Goal: Information Seeking & Learning: Learn about a topic

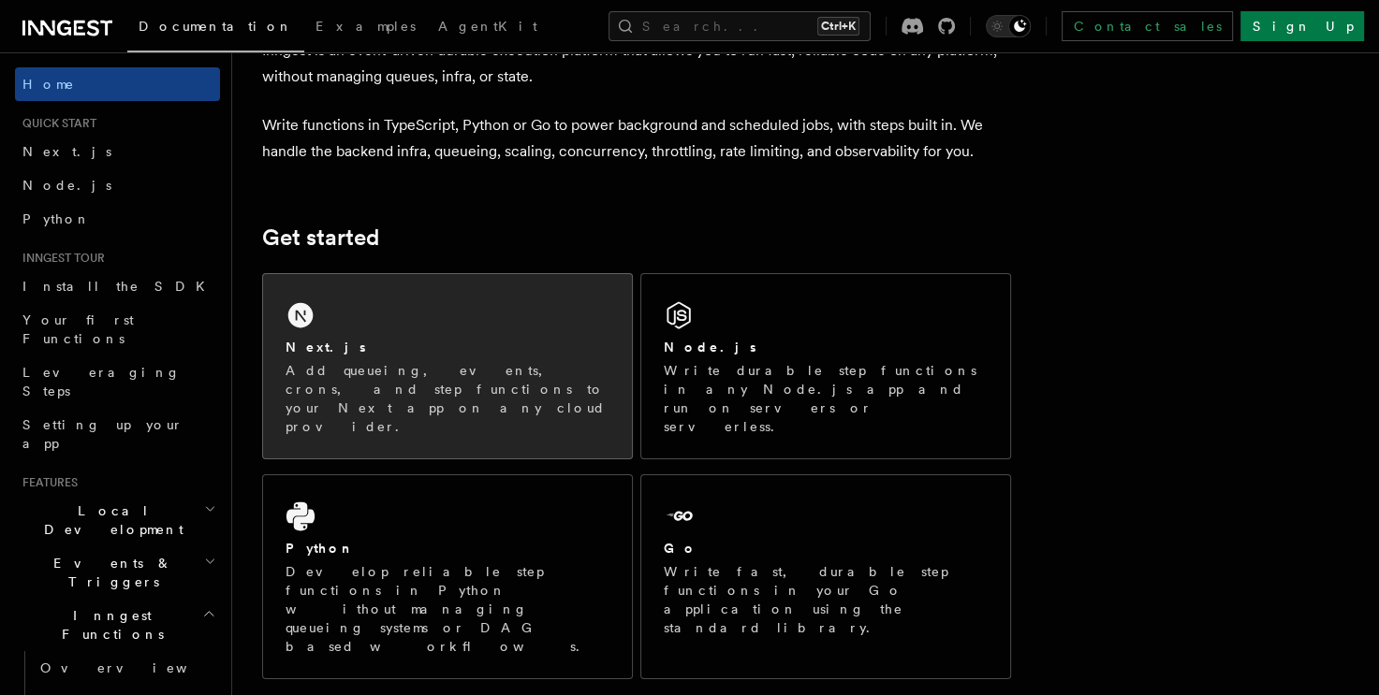
click at [348, 355] on div "Next.js" at bounding box center [447, 348] width 324 height 20
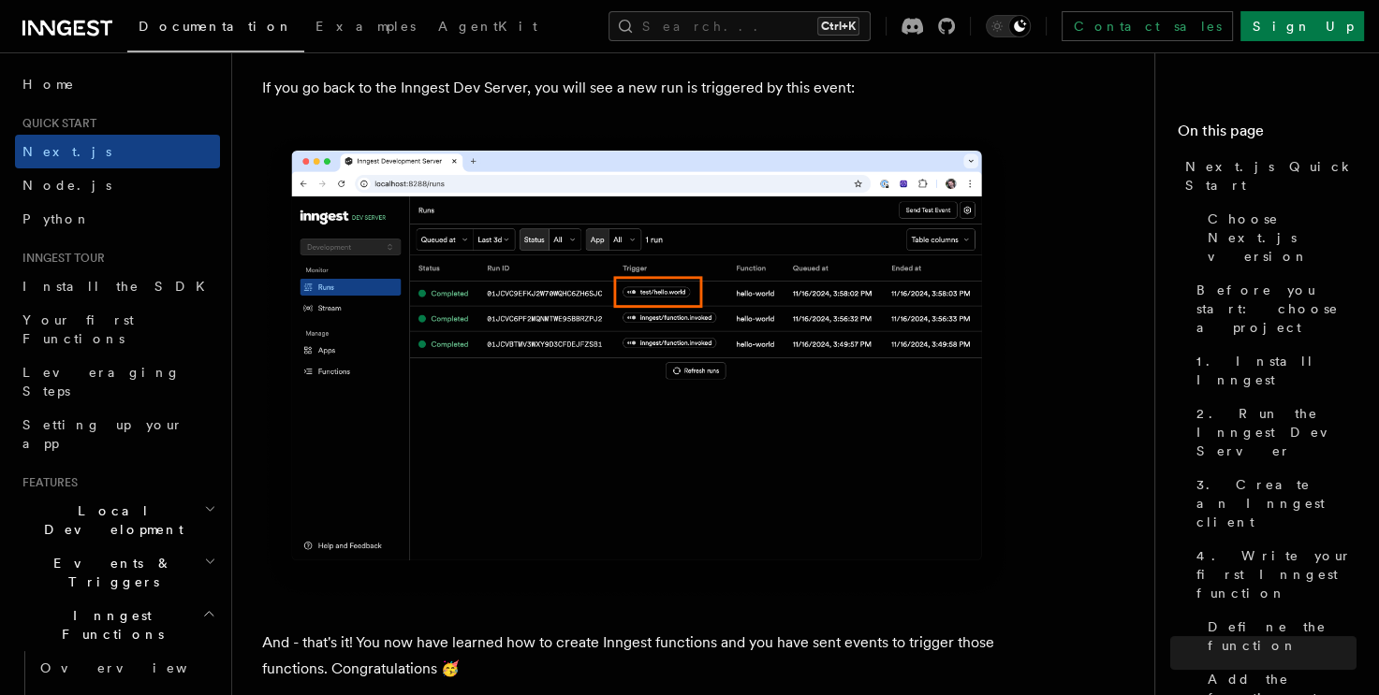
scroll to position [11055, 0]
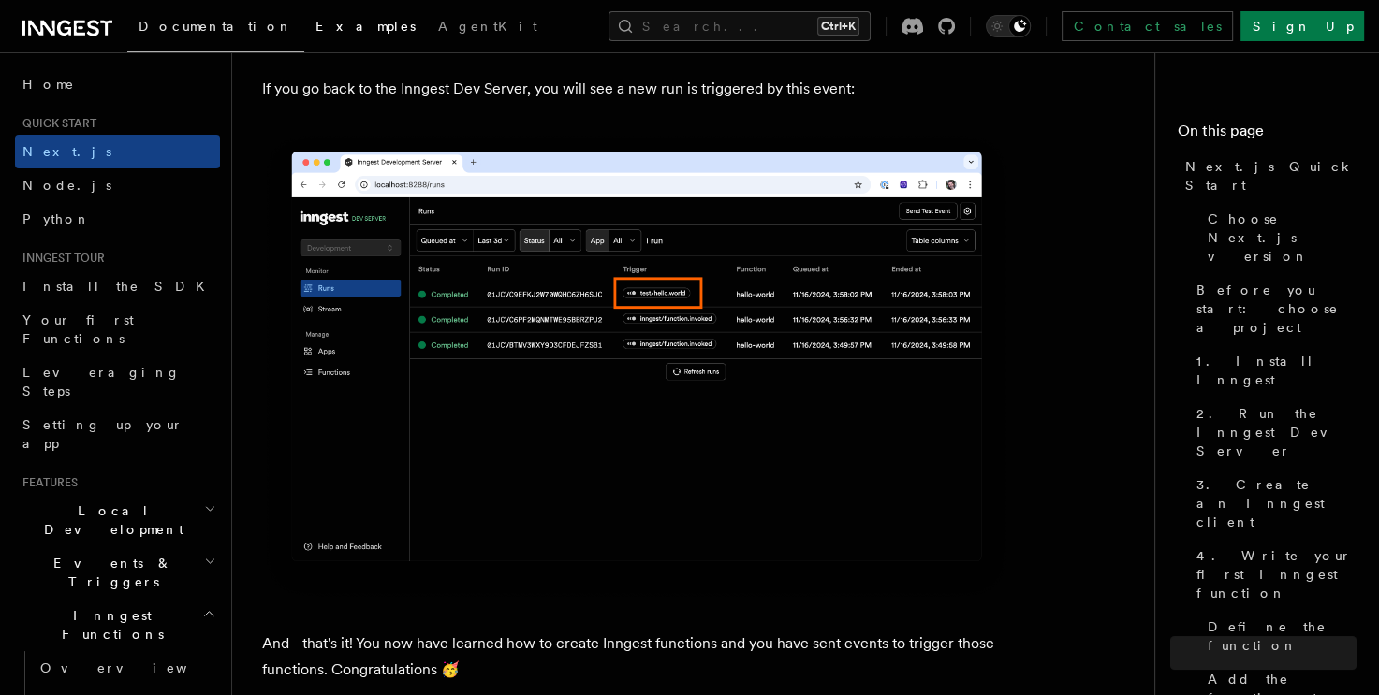
click at [304, 37] on link "Examples" at bounding box center [365, 28] width 123 height 45
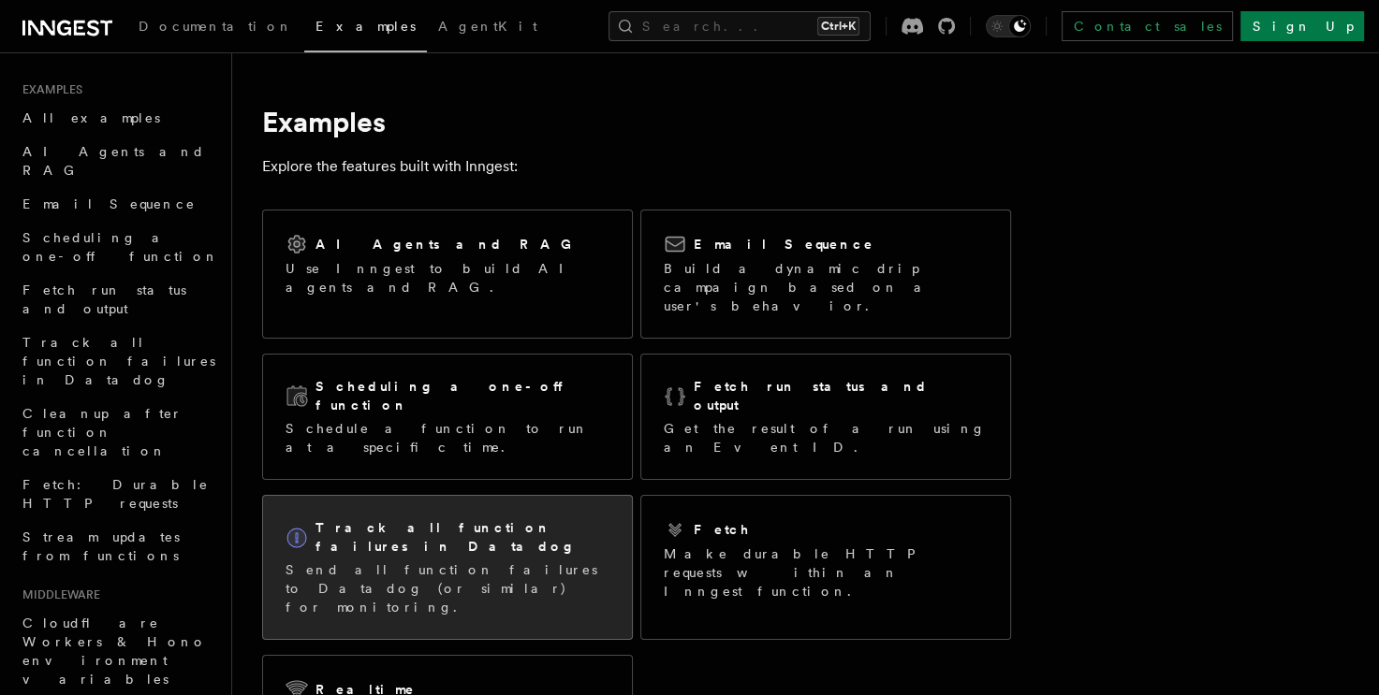
click at [459, 496] on div "Track all function failures in Datadog Send all function failures to Datadog (o…" at bounding box center [447, 567] width 369 height 143
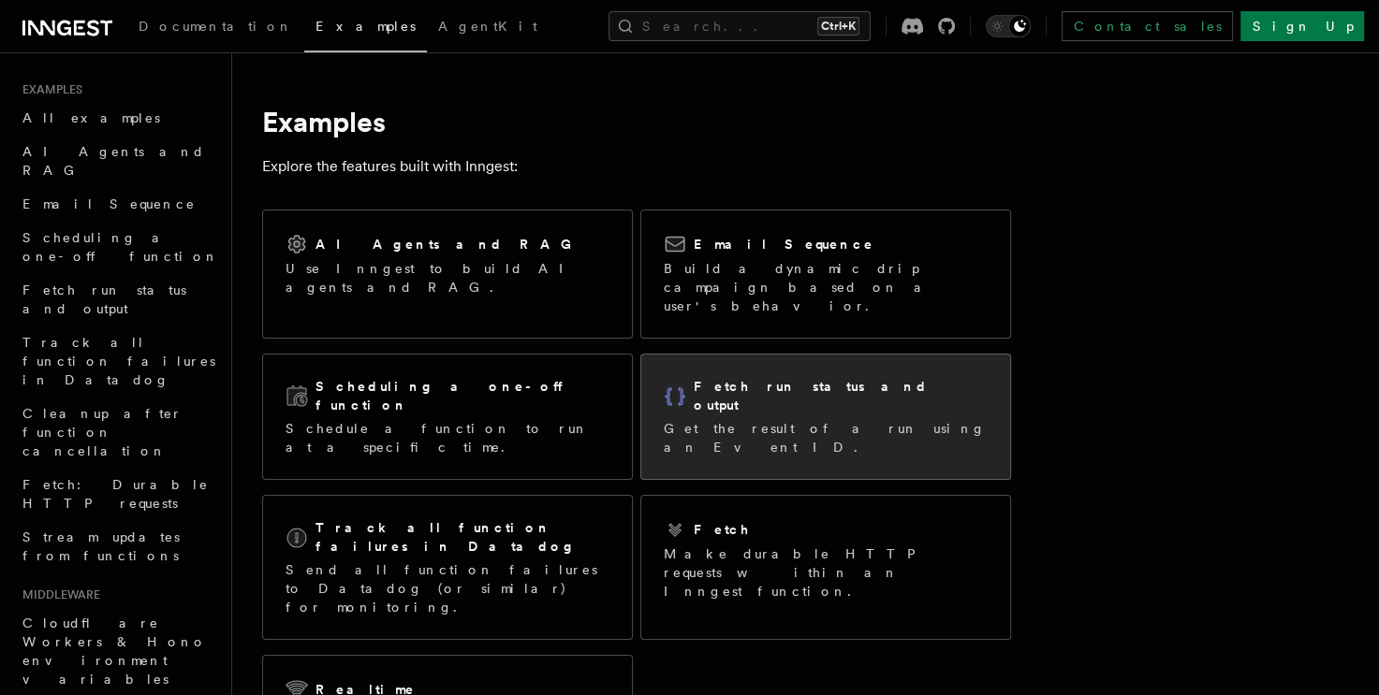
scroll to position [2, 0]
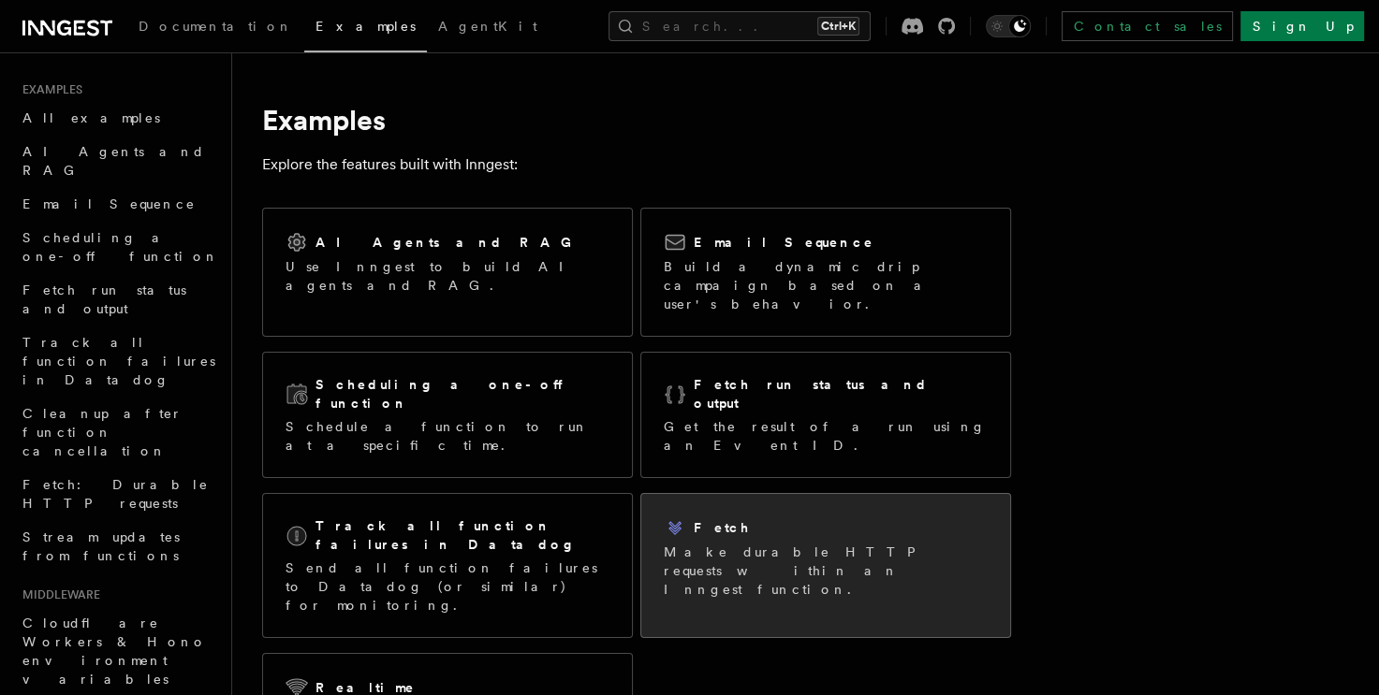
click at [785, 517] on div "Fetch" at bounding box center [826, 528] width 324 height 22
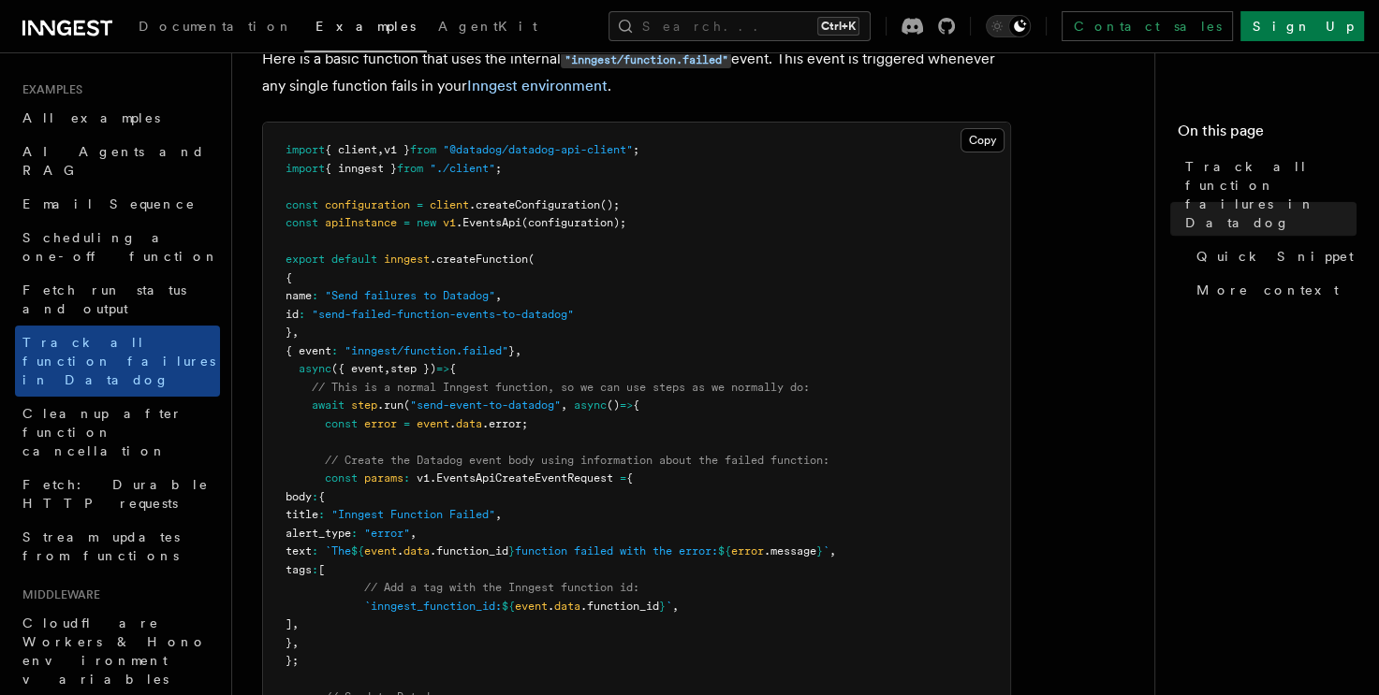
scroll to position [382, 0]
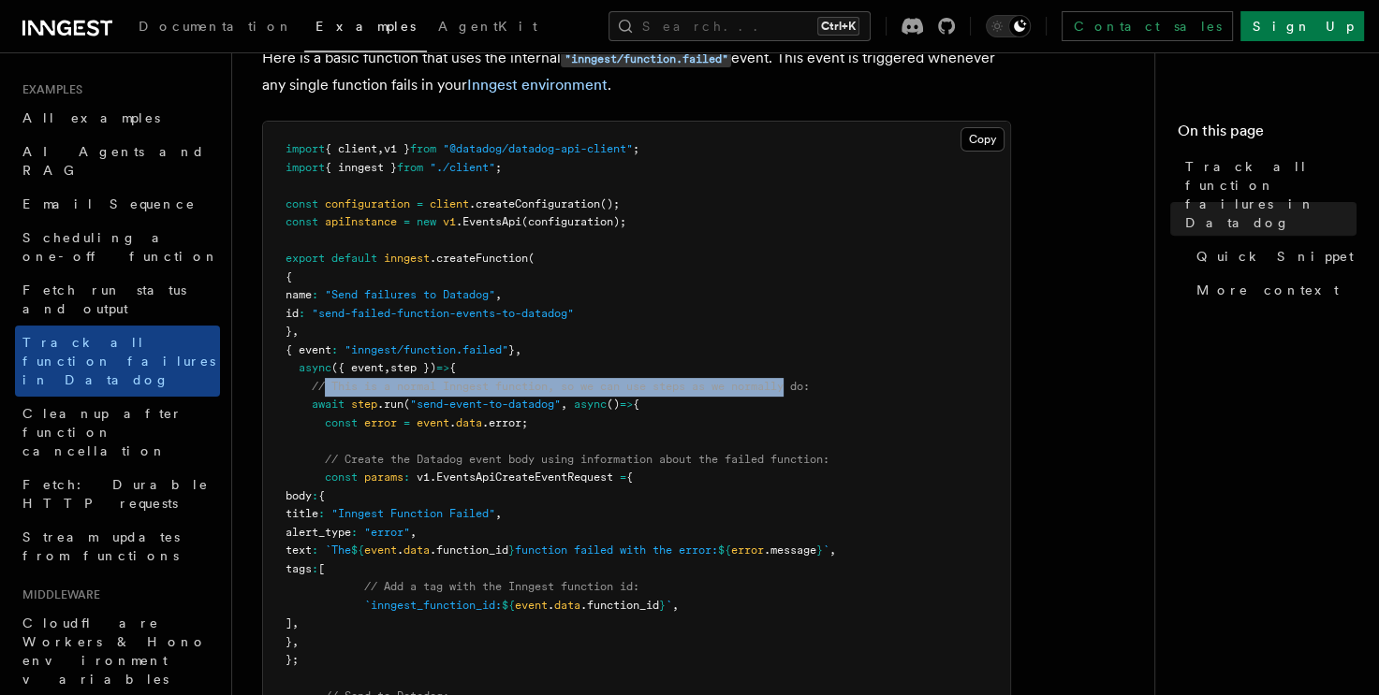
drag, startPoint x: 324, startPoint y: 392, endPoint x: 797, endPoint y: 392, distance: 472.7
click at [797, 392] on span "// This is a normal Inngest function, so we can use steps as we normally do:" at bounding box center [561, 386] width 498 height 13
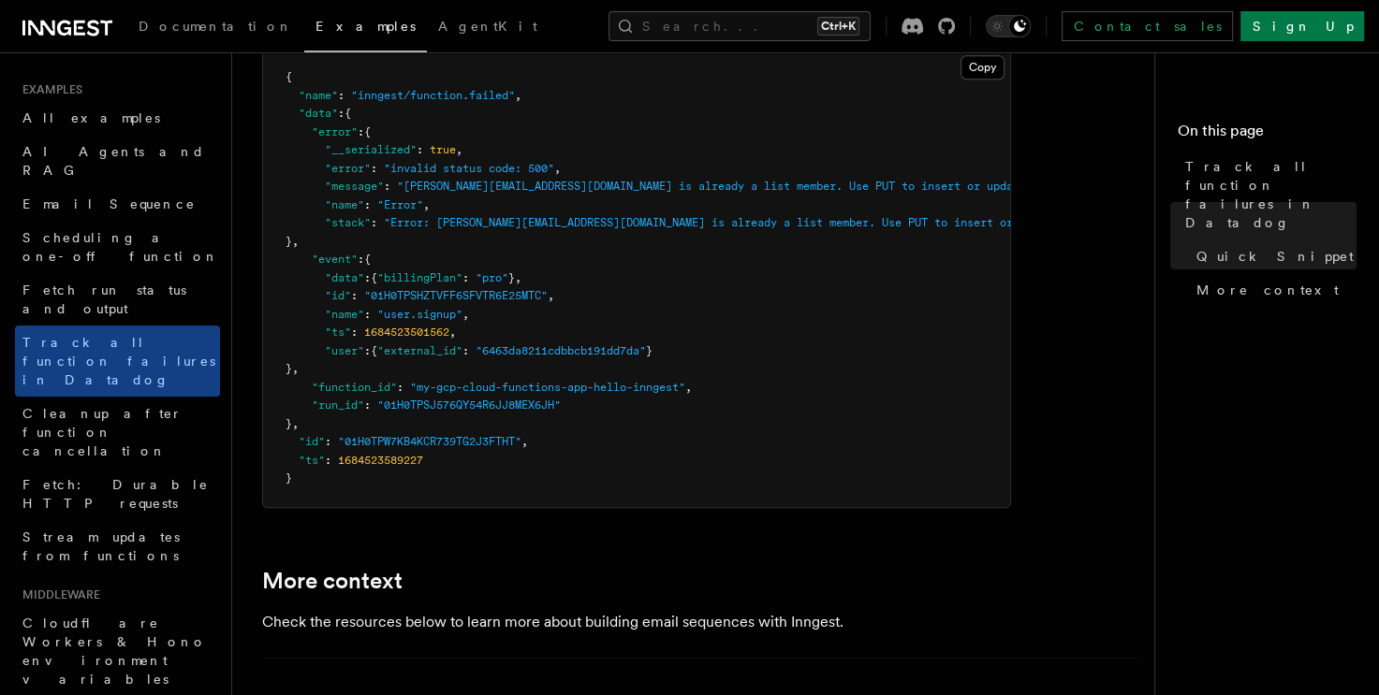
scroll to position [1258, 0]
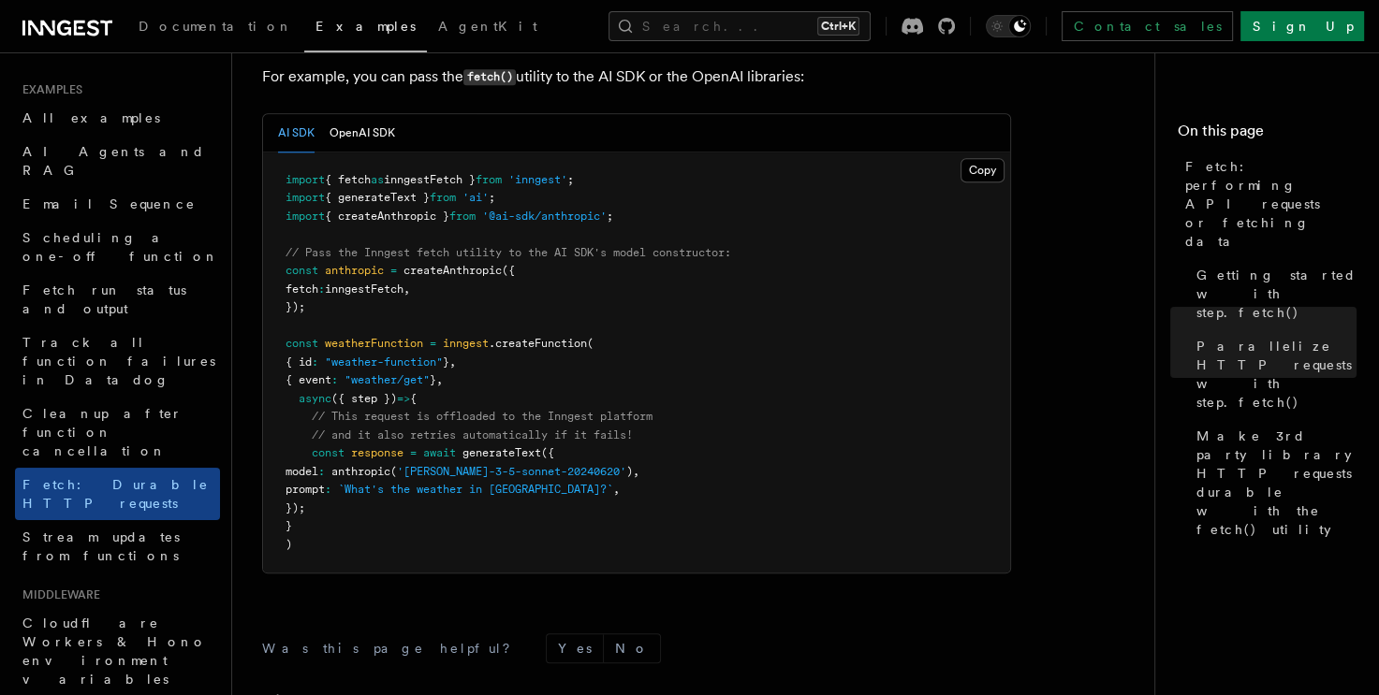
scroll to position [2025, 0]
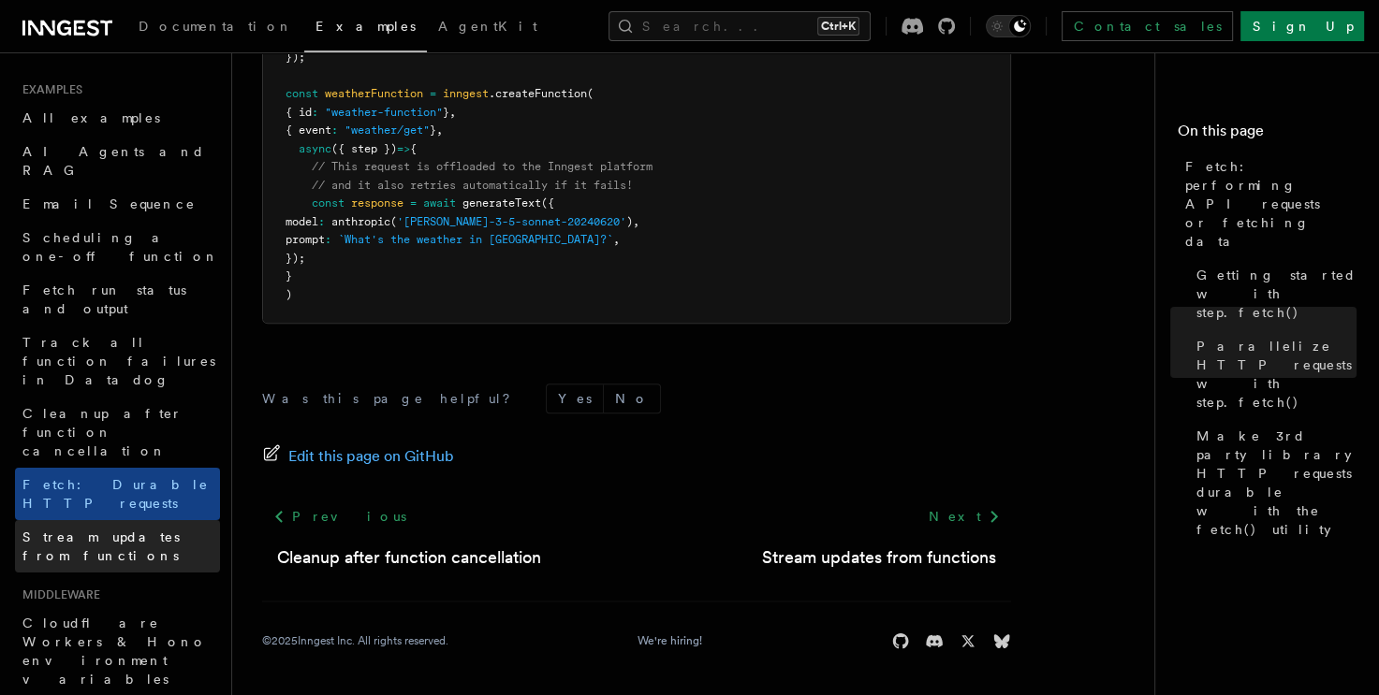
click at [135, 530] on span "Stream updates from functions" at bounding box center [100, 547] width 157 height 34
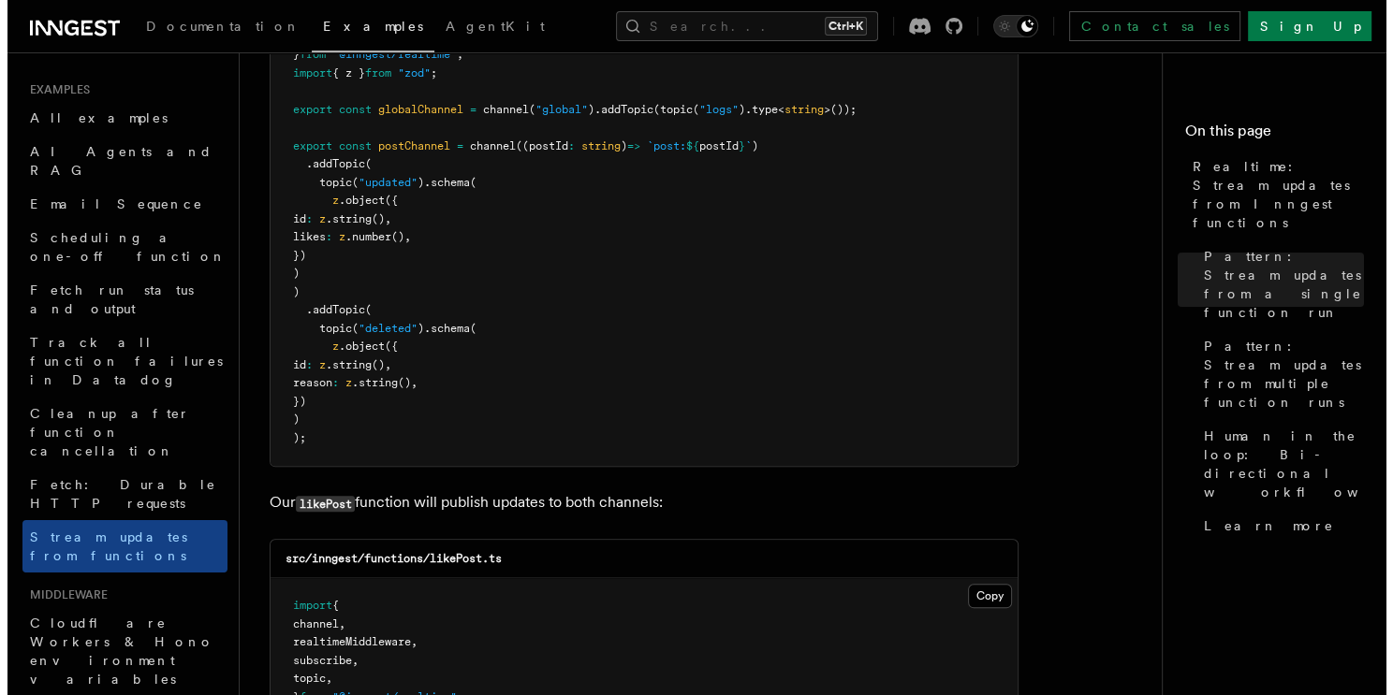
scroll to position [1950, 0]
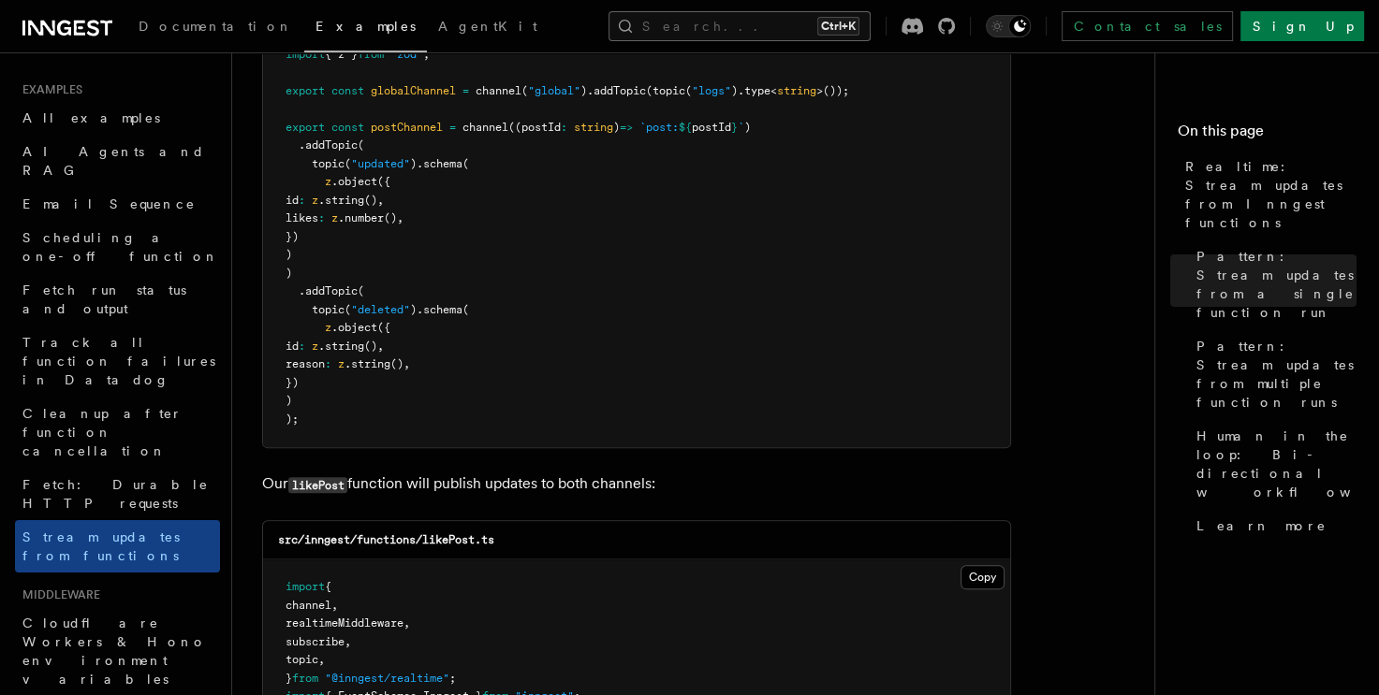
click at [714, 37] on button "Search... Ctrl+K" at bounding box center [739, 26] width 262 height 30
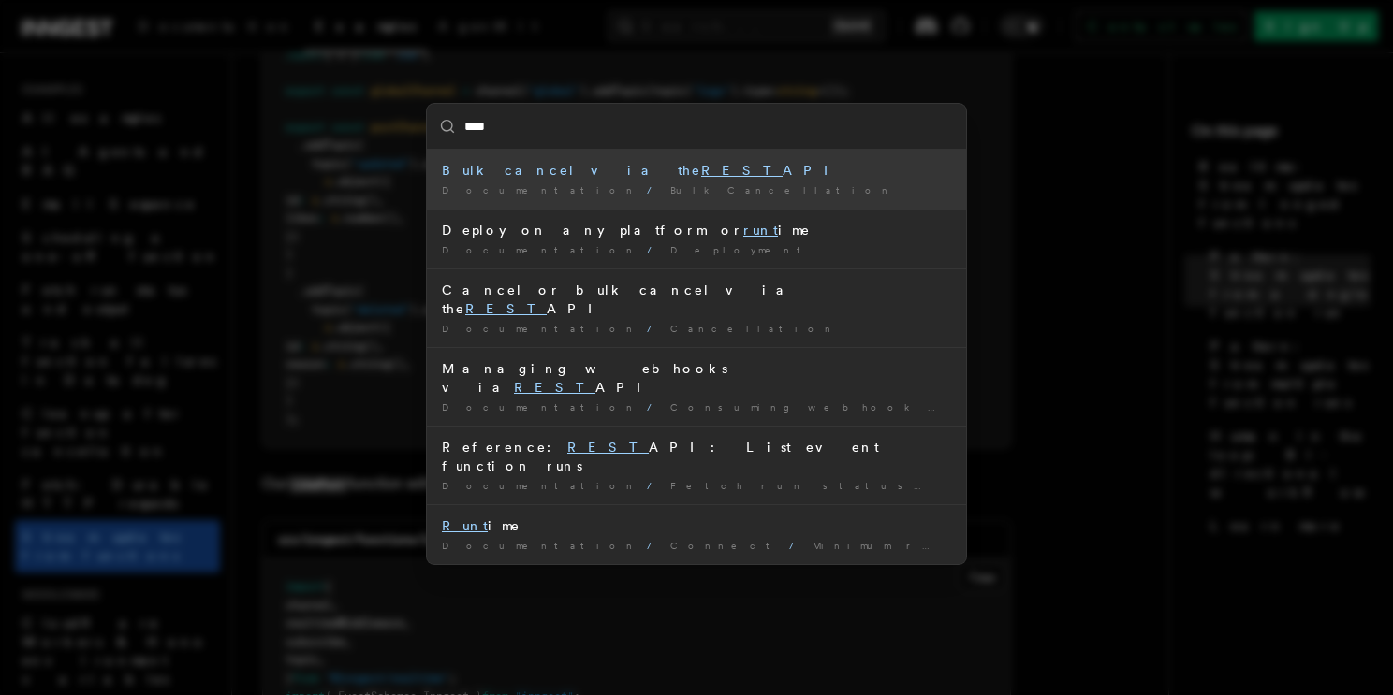
type input "****"
